Goal: Information Seeking & Learning: Find specific page/section

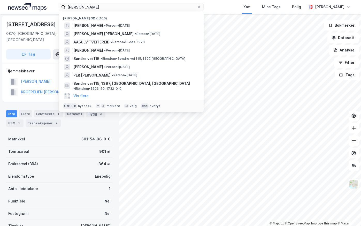
scroll to position [0, 0]
click at [78, 5] on input "[PERSON_NAME]" at bounding box center [131, 7] width 132 height 8
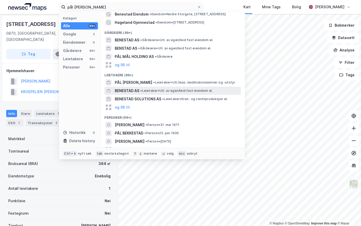
scroll to position [18, 0]
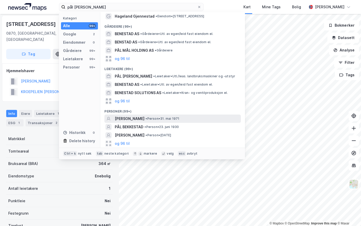
click at [135, 118] on span "[PERSON_NAME]" at bounding box center [130, 118] width 30 height 6
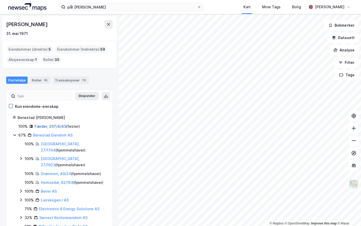
click at [44, 127] on link "Færder, 207/4/43" at bounding box center [50, 126] width 31 height 4
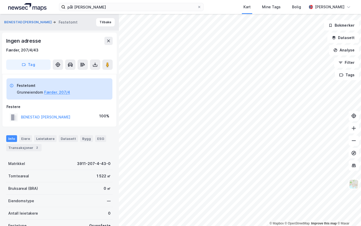
scroll to position [0, 0]
click at [0, 0] on button "BENESTAD [PERSON_NAME]" at bounding box center [0, 0] width 0 height 0
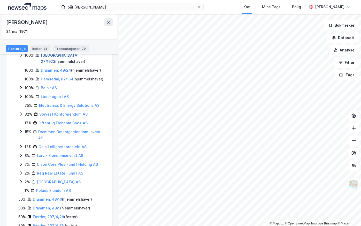
scroll to position [106, 0]
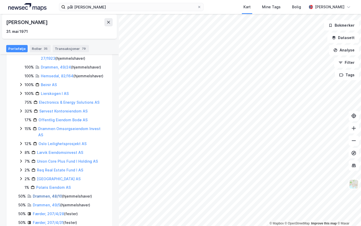
click at [38, 194] on link "Drammen, 48/10" at bounding box center [47, 196] width 29 height 4
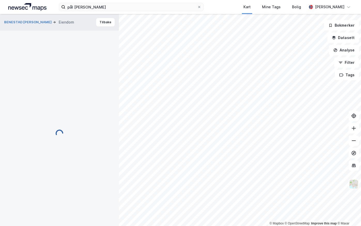
scroll to position [0, 0]
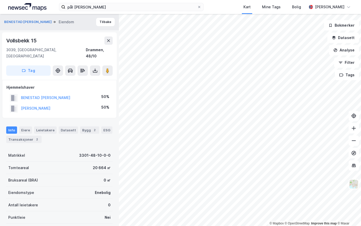
scroll to position [0, 0]
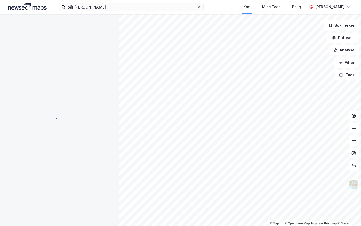
scroll to position [0, 0]
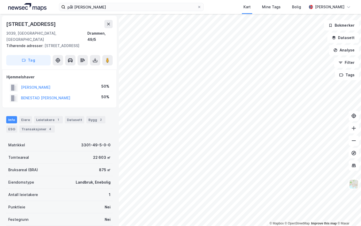
scroll to position [0, 0]
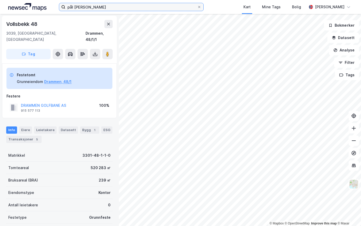
click at [95, 6] on input "pål [PERSON_NAME]" at bounding box center [131, 7] width 132 height 8
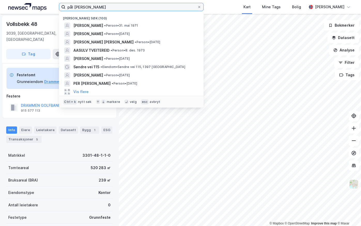
click at [95, 6] on input "pål [PERSON_NAME]" at bounding box center [131, 7] width 132 height 8
paste input "[PERSON_NAME]"
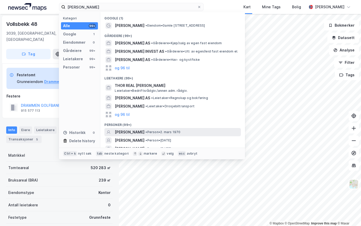
click at [138, 130] on span "[PERSON_NAME]" at bounding box center [130, 132] width 30 height 6
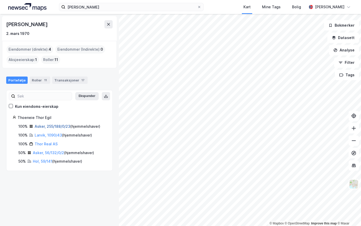
click at [37, 124] on link "Asker, 255/188/0/23" at bounding box center [53, 126] width 36 height 4
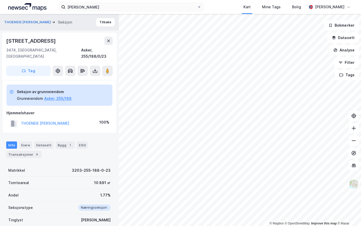
scroll to position [0, 0]
click at [0, 0] on button "THOENEIE [PERSON_NAME]" at bounding box center [0, 0] width 0 height 0
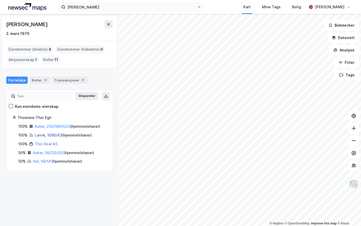
click at [43, 136] on link "Larvik, 1090/43" at bounding box center [48, 135] width 27 height 4
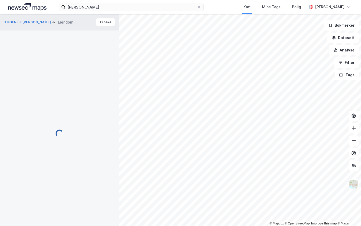
scroll to position [0, 0]
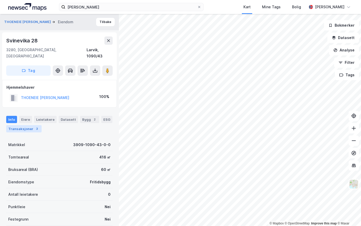
click at [23, 125] on div "Transaksjoner 3" at bounding box center [23, 128] width 35 height 7
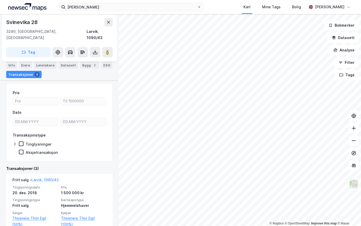
scroll to position [52, 0]
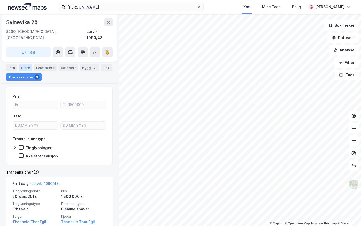
click at [25, 64] on div "Eiere" at bounding box center [25, 67] width 13 height 7
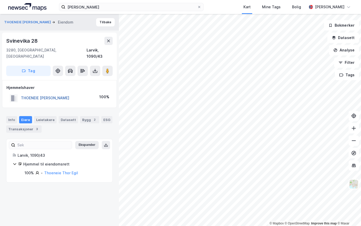
click at [0, 0] on button "THOENEIE [PERSON_NAME]" at bounding box center [0, 0] width 0 height 0
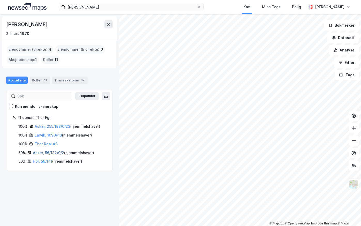
click at [43, 152] on link "Asker, 56/132/0/2" at bounding box center [48, 152] width 31 height 4
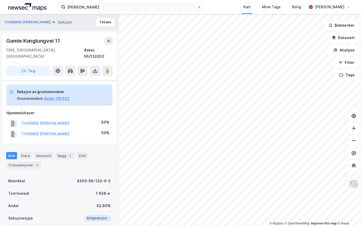
scroll to position [52, 0]
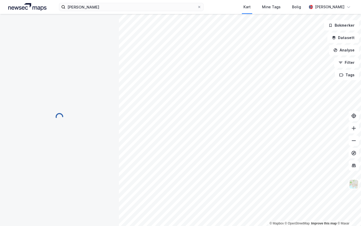
scroll to position [1, 0]
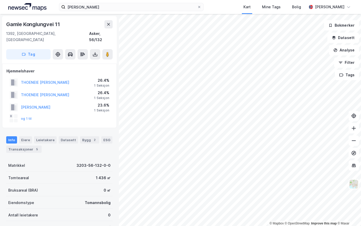
scroll to position [1, 0]
click at [0, 0] on button "THOENEIE [PERSON_NAME]" at bounding box center [0, 0] width 0 height 0
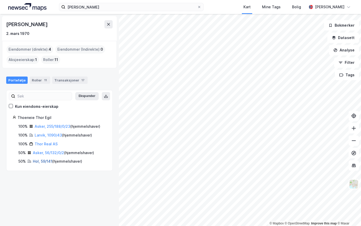
click at [40, 162] on link "Hol, 59/141" at bounding box center [42, 161] width 19 height 4
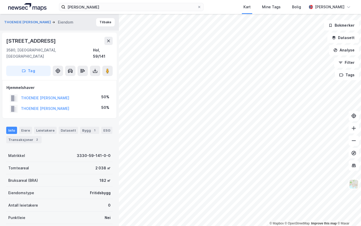
scroll to position [1, 0]
click at [25, 135] on div "Transaksjoner 2" at bounding box center [23, 138] width 35 height 7
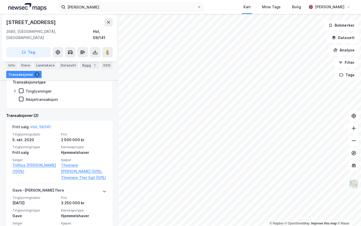
scroll to position [134, 0]
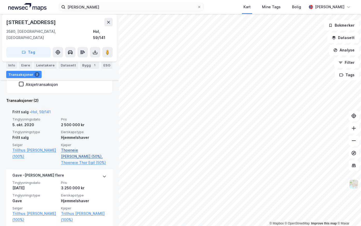
click at [76, 147] on link "Thoeneie [PERSON_NAME] (50%)," at bounding box center [83, 153] width 45 height 12
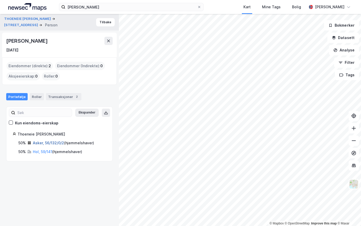
click at [38, 144] on link "Asker, 56/132/0/2" at bounding box center [48, 142] width 31 height 4
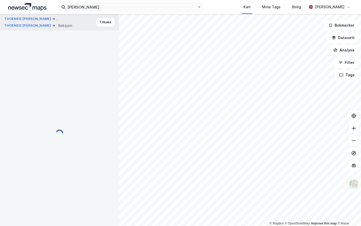
scroll to position [65, 0]
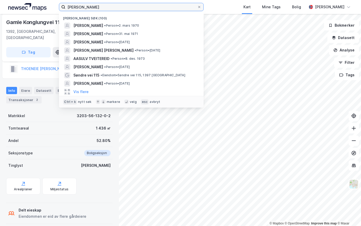
click at [106, 5] on input "[PERSON_NAME]" at bounding box center [131, 7] width 132 height 8
paste input "[PERSON_NAME] Rem"
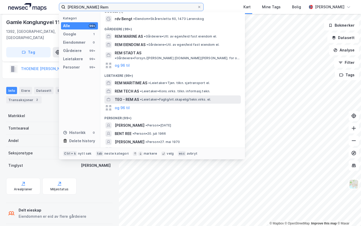
scroll to position [9, 0]
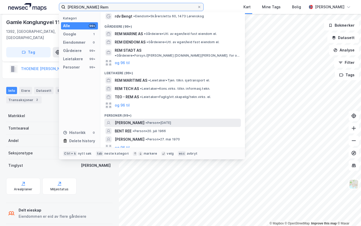
type input "[PERSON_NAME] Rem"
click at [134, 120] on span "[PERSON_NAME]" at bounding box center [130, 123] width 30 height 6
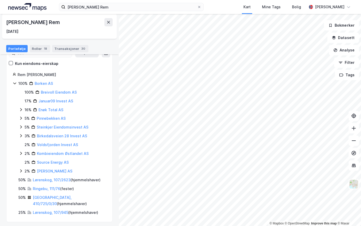
scroll to position [45, 0]
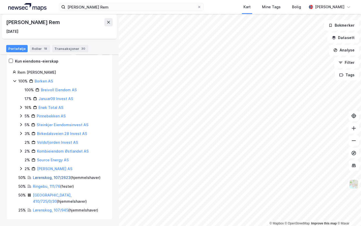
click at [42, 177] on link "Lørenskog, 107/2623" at bounding box center [52, 177] width 38 height 4
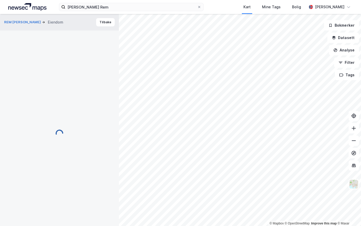
scroll to position [65, 0]
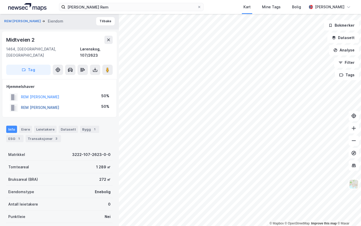
click at [0, 0] on button "REM [PERSON_NAME]" at bounding box center [0, 0] width 0 height 0
